Goal: Information Seeking & Learning: Learn about a topic

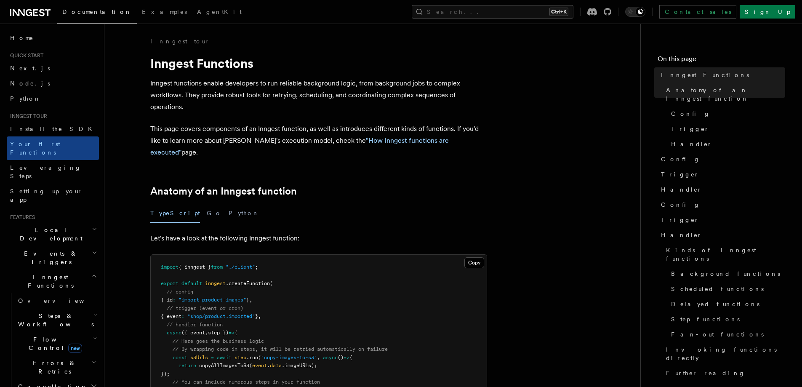
click at [230, 68] on h1 "Inngest Functions" at bounding box center [318, 63] width 337 height 15
copy article "Inngest Functions"
